Goal: Navigation & Orientation: Find specific page/section

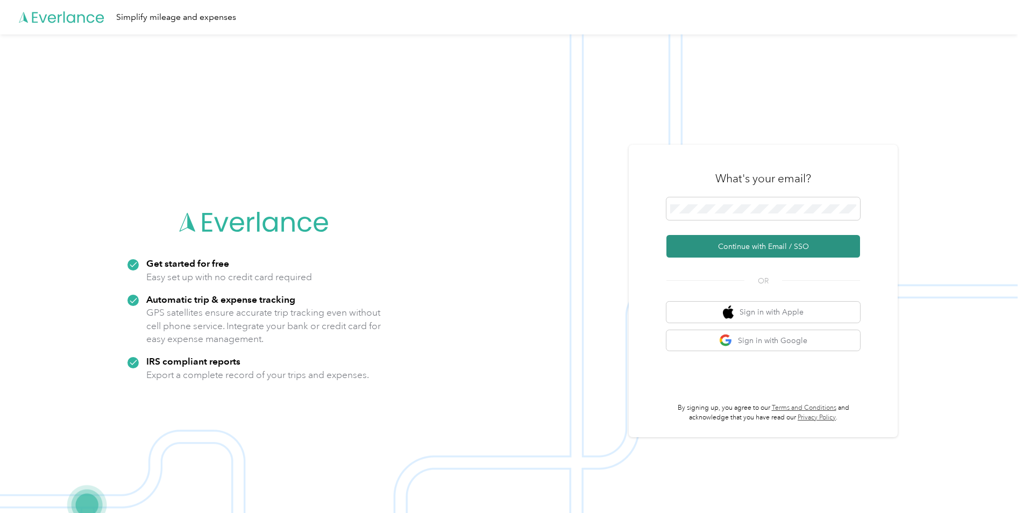
click at [713, 254] on button "Continue with Email / SSO" at bounding box center [763, 246] width 194 height 23
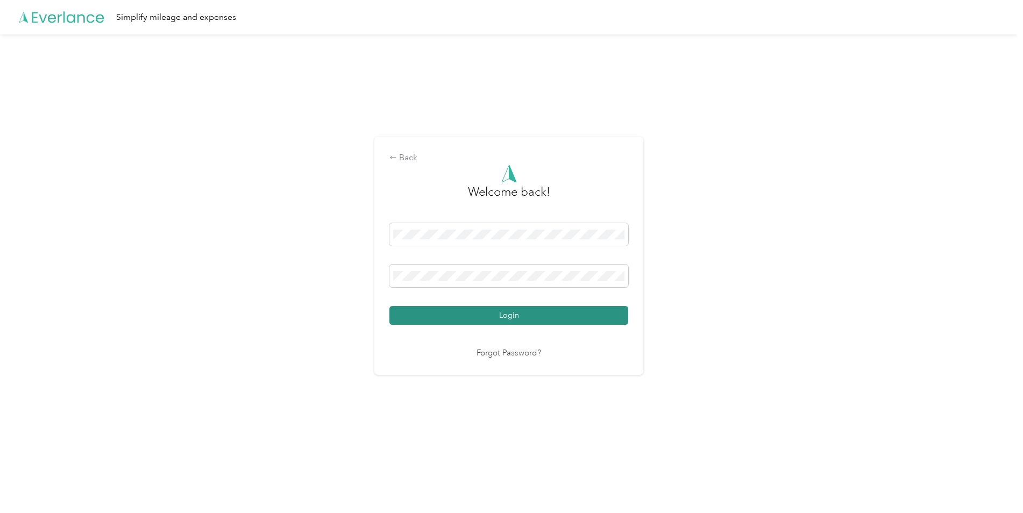
click at [569, 320] on button "Login" at bounding box center [508, 315] width 239 height 19
